Goal: Information Seeking & Learning: Compare options

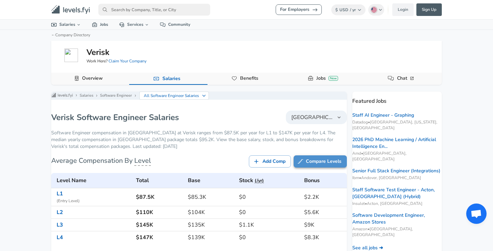
click at [315, 168] on link "Compare Levels" at bounding box center [320, 161] width 53 height 13
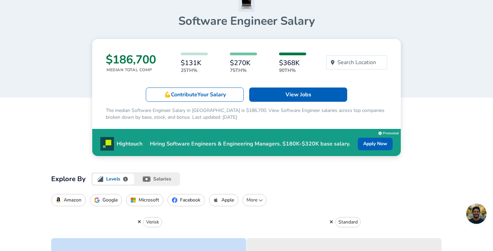
scroll to position [96, 0]
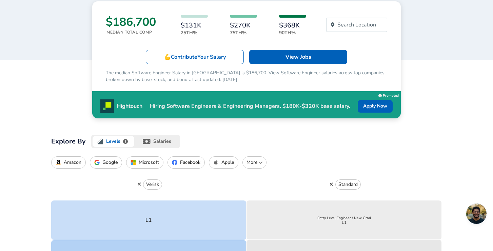
click at [260, 165] on p "More" at bounding box center [255, 162] width 18 height 7
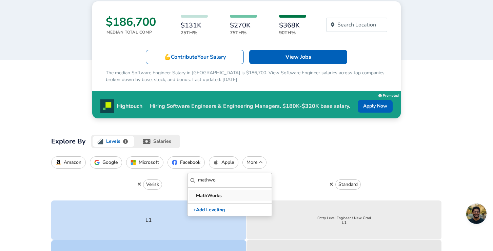
type input "math"
drag, startPoint x: 217, startPoint y: 190, endPoint x: 221, endPoint y: 193, distance: 4.8
click at [221, 193] on p "MathWorks" at bounding box center [231, 195] width 71 height 7
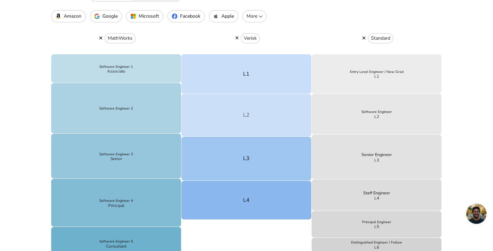
scroll to position [241, 0]
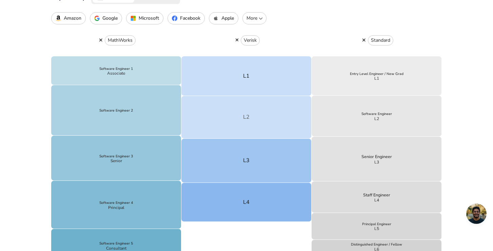
click at [218, 122] on button "L2" at bounding box center [247, 117] width 130 height 43
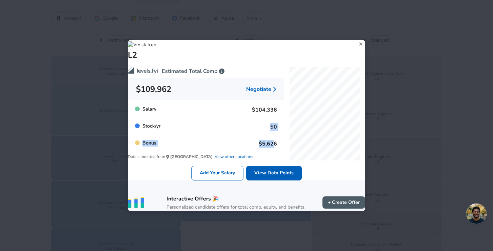
drag, startPoint x: 270, startPoint y: 141, endPoint x: 268, endPoint y: 116, distance: 25.2
click at [268, 116] on div "Estimated Total Comp $109,962 Negotiate Salary $104,336 Stock / yr $0 Bonus $5,…" at bounding box center [203, 108] width 162 height 104
click at [354, 40] on div "L2" at bounding box center [246, 50] width 237 height 20
click at [357, 39] on icon at bounding box center [361, 44] width 9 height 10
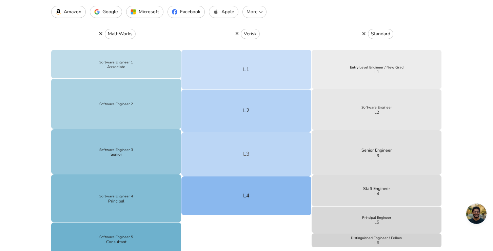
scroll to position [261, 0]
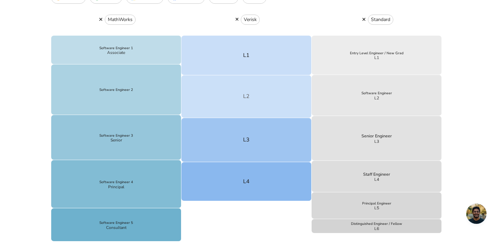
click at [264, 102] on button "L2" at bounding box center [247, 96] width 130 height 43
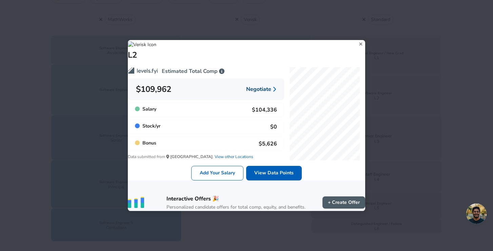
click at [261, 87] on link "Negotiate" at bounding box center [261, 89] width 30 height 11
